Goal: Transaction & Acquisition: Obtain resource

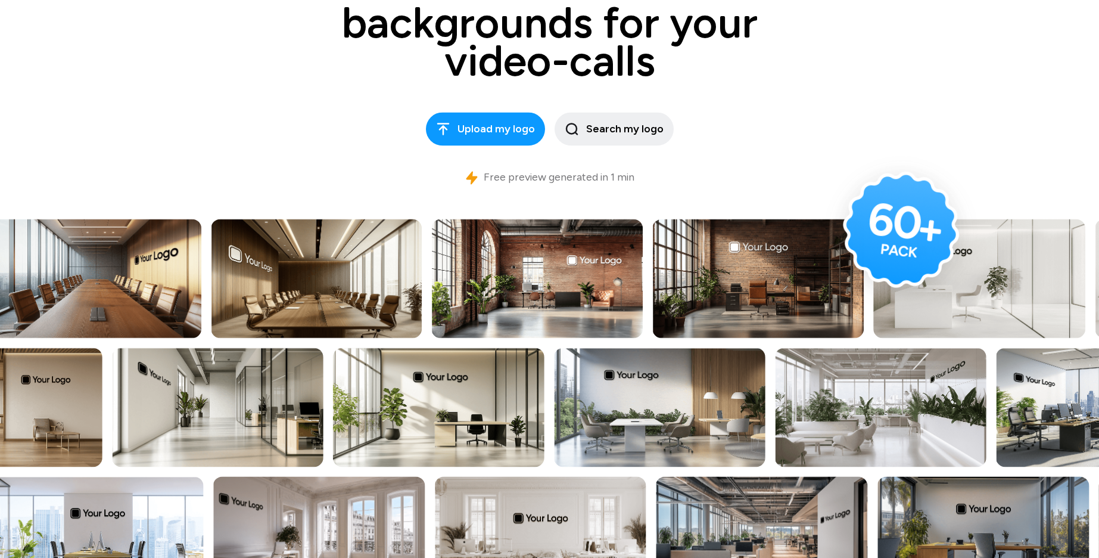
scroll to position [200, 0]
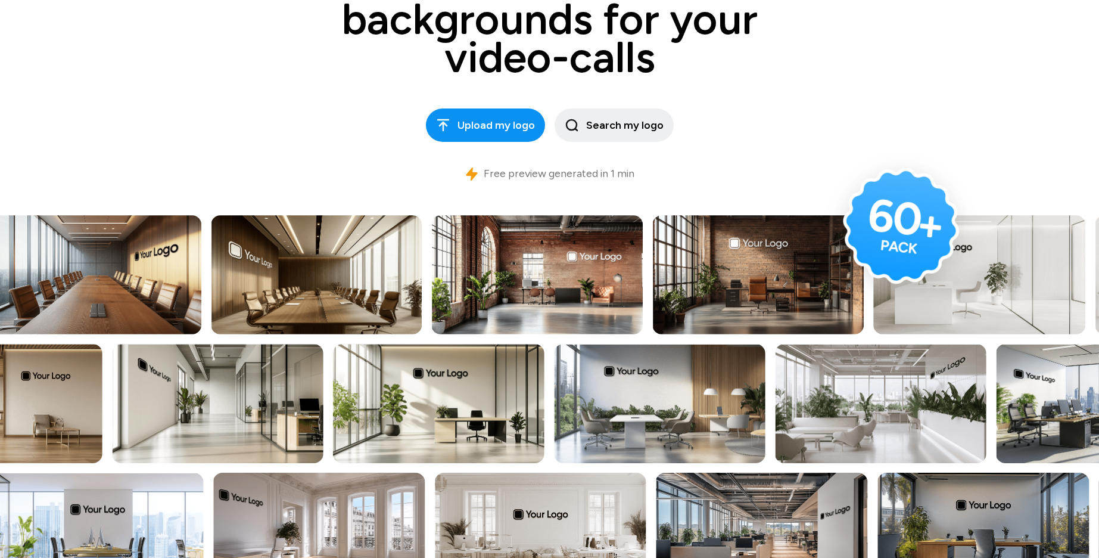
click at [503, 120] on span "Upload my logo" at bounding box center [485, 125] width 99 height 16
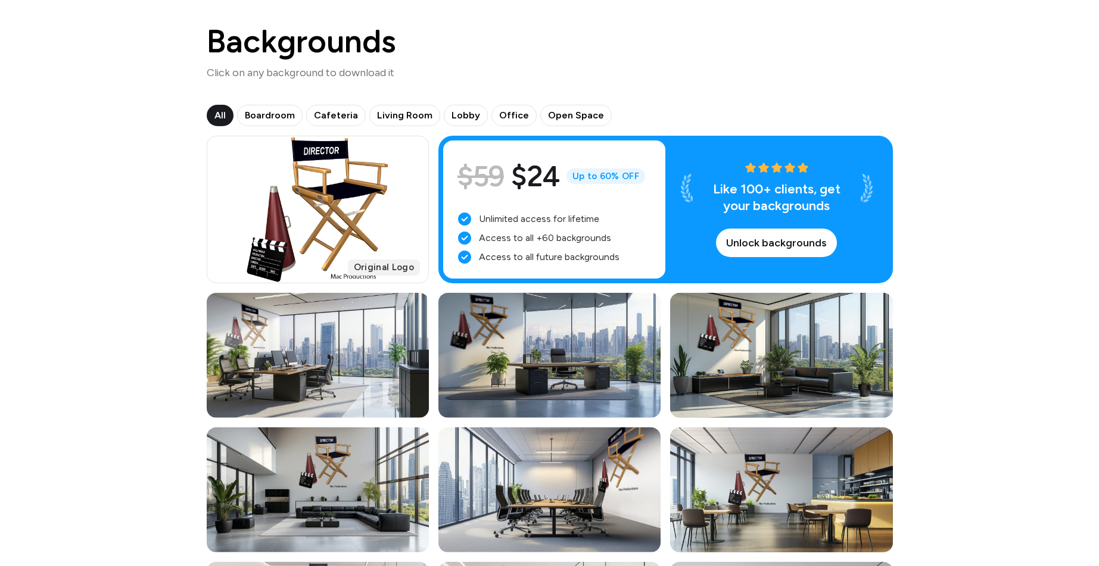
scroll to position [105, 0]
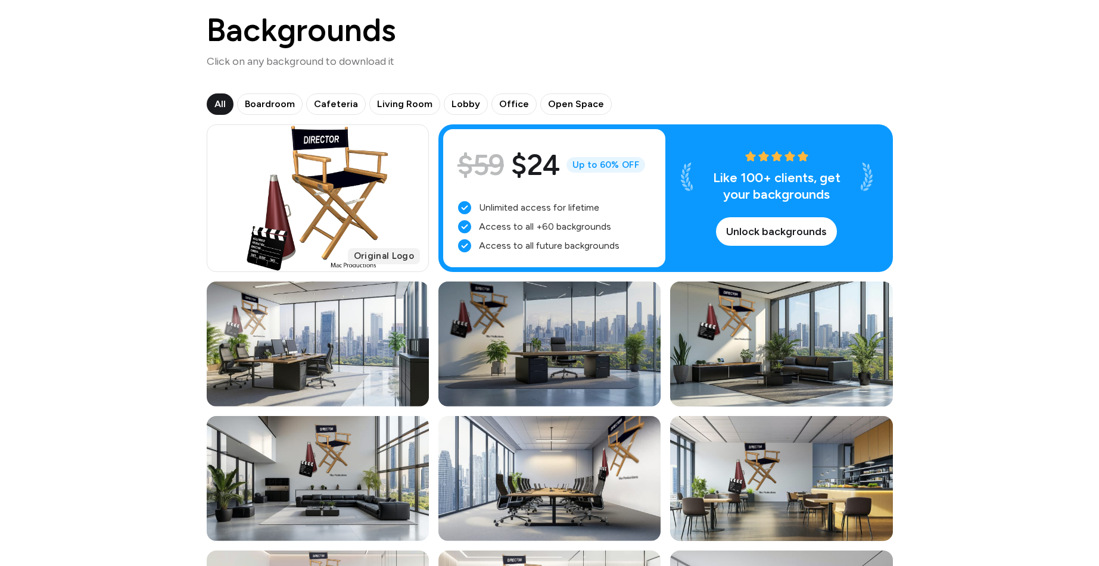
click at [471, 331] on div at bounding box center [479, 309] width 58 height 60
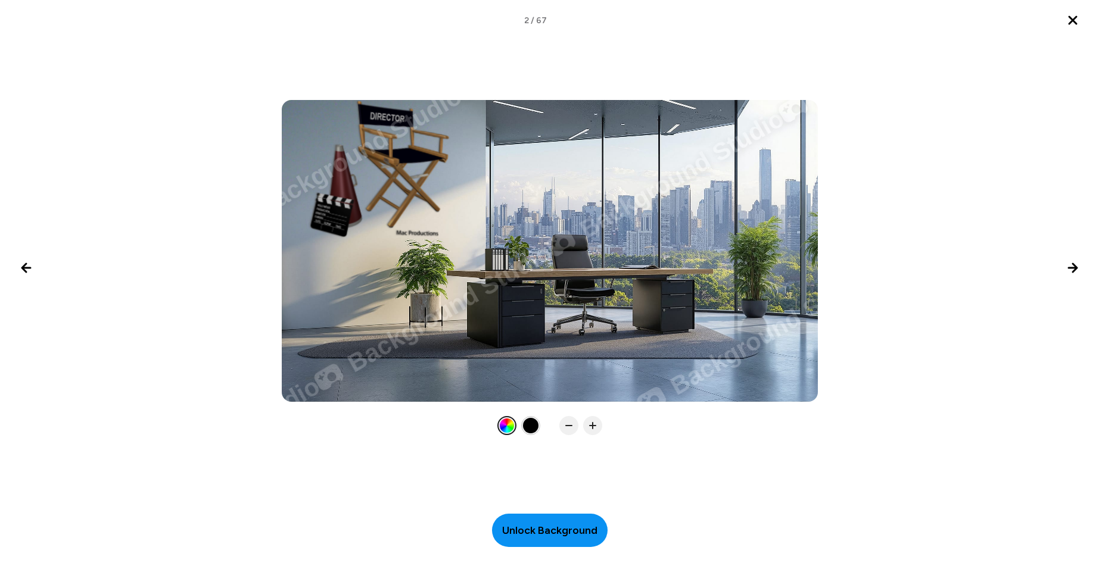
click at [584, 537] on span "Unlock Background" at bounding box center [549, 531] width 95 height 16
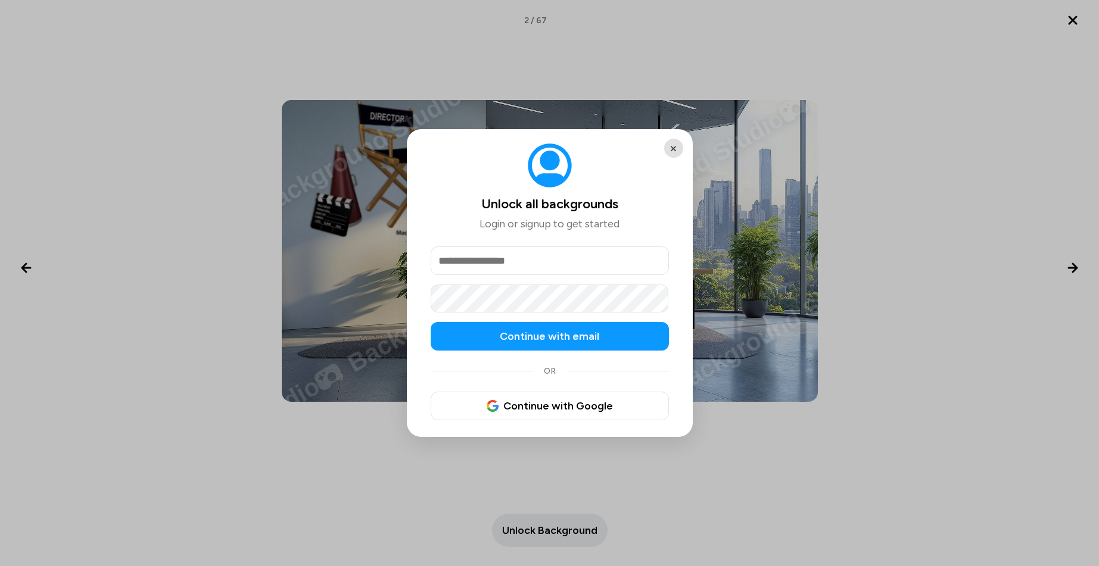
click at [671, 147] on button "×" at bounding box center [673, 148] width 19 height 19
